Goal: Communication & Community: Participate in discussion

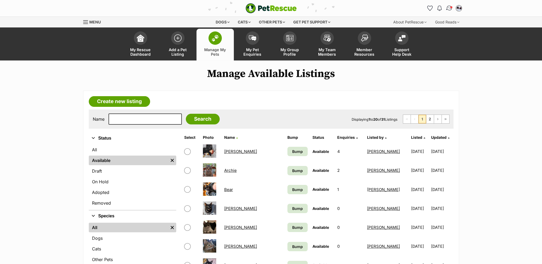
click at [449, 6] on img "Conversations" at bounding box center [448, 8] width 7 height 7
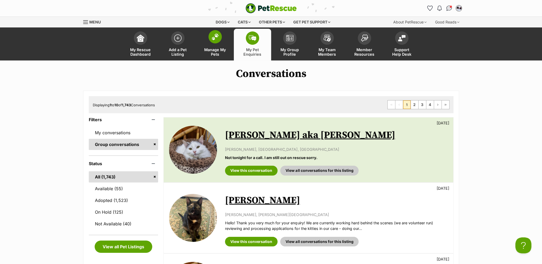
click at [203, 36] on link "Manage My Pets" at bounding box center [214, 45] width 37 height 32
click at [208, 39] on link "Manage My Pets" at bounding box center [214, 45] width 37 height 32
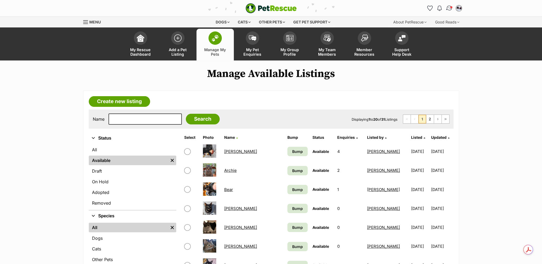
click at [448, 8] on img "Conversations" at bounding box center [448, 8] width 7 height 7
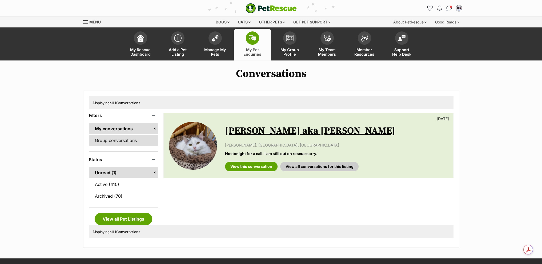
click at [127, 135] on link "Group conversations" at bounding box center [124, 140] width 70 height 11
